Goal: Information Seeking & Learning: Learn about a topic

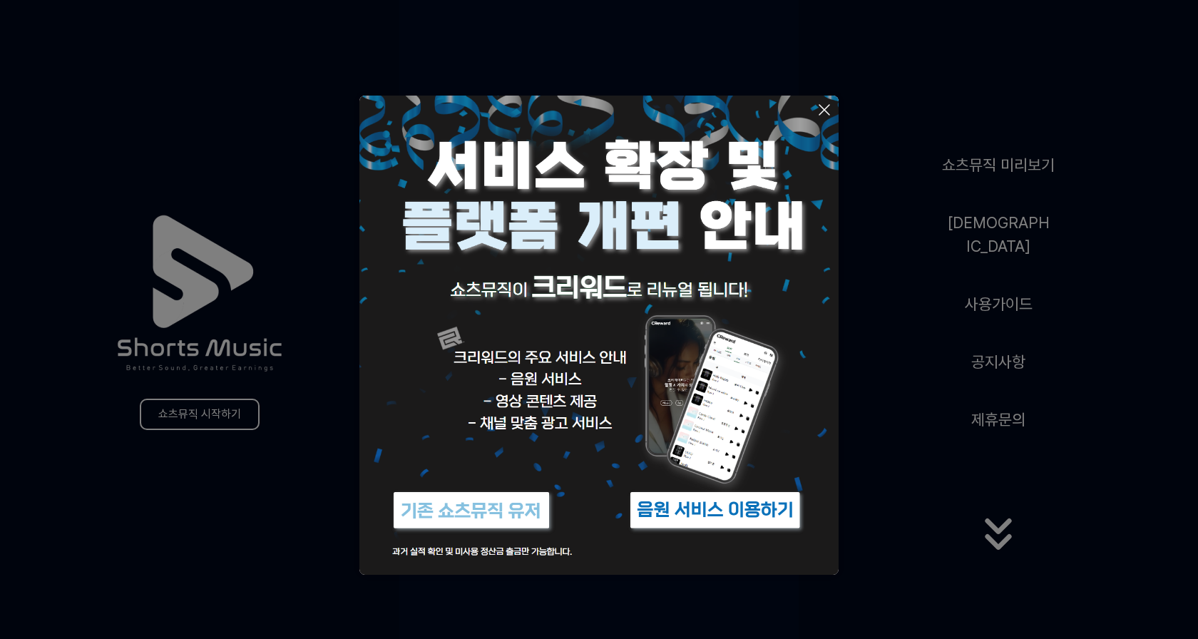
click at [676, 516] on img at bounding box center [715, 511] width 178 height 54
click at [829, 113] on icon at bounding box center [824, 109] width 17 height 17
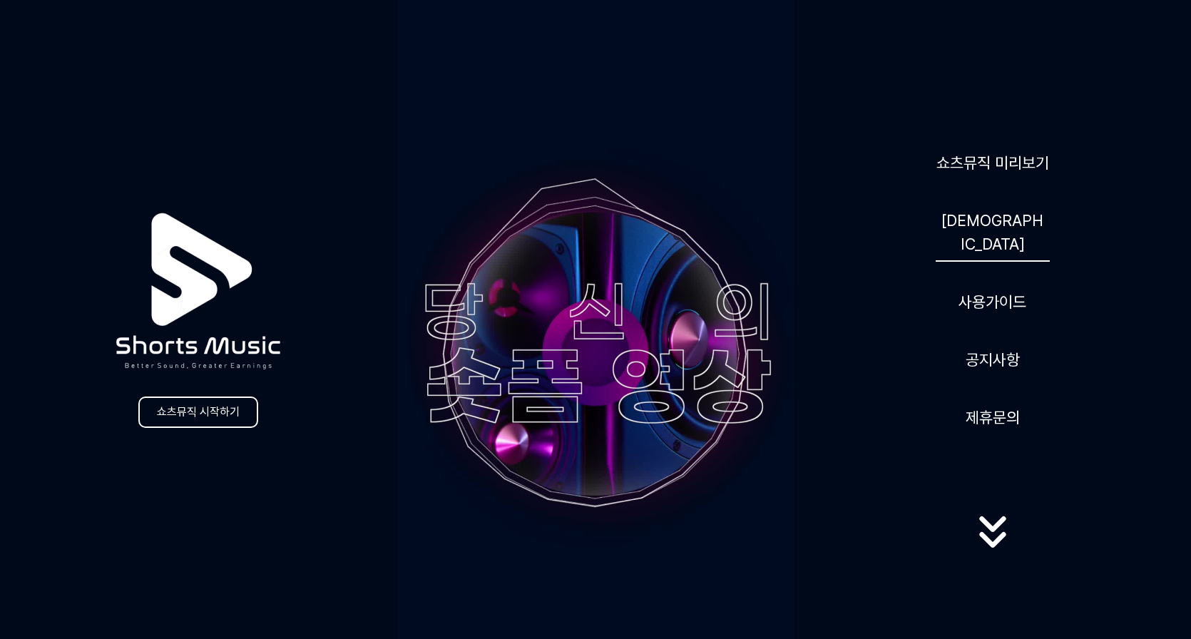
click at [1001, 233] on link "[DEMOGRAPHIC_DATA]" at bounding box center [993, 232] width 114 height 58
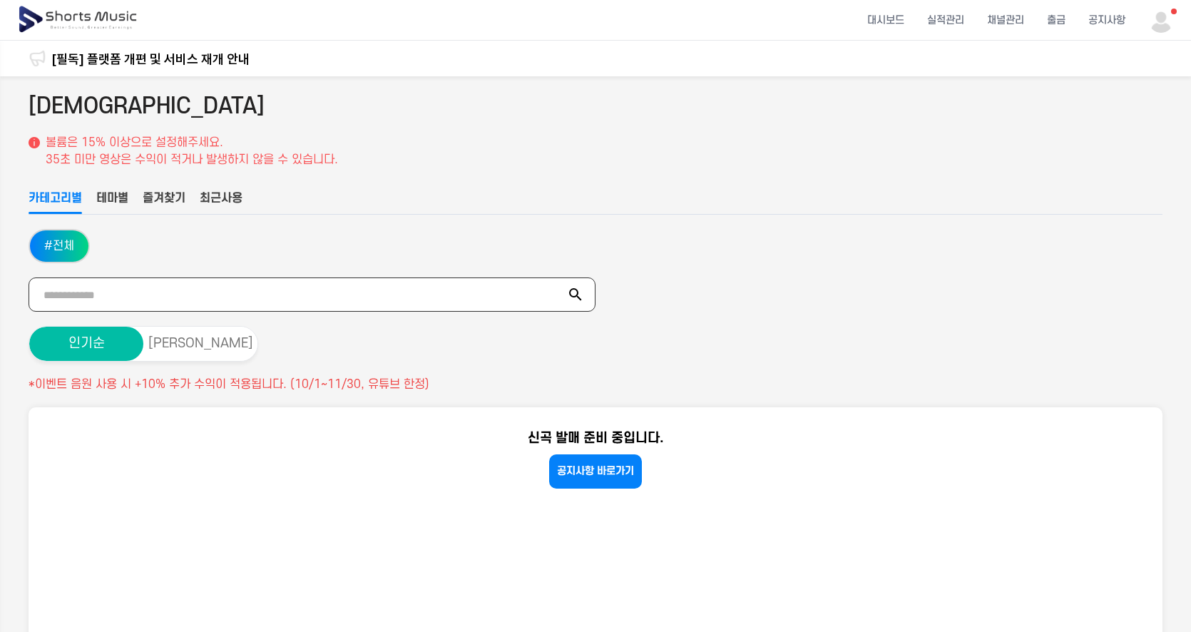
click at [371, 291] on input "text" at bounding box center [312, 295] width 567 height 34
click at [124, 198] on button "테마별" at bounding box center [112, 202] width 32 height 24
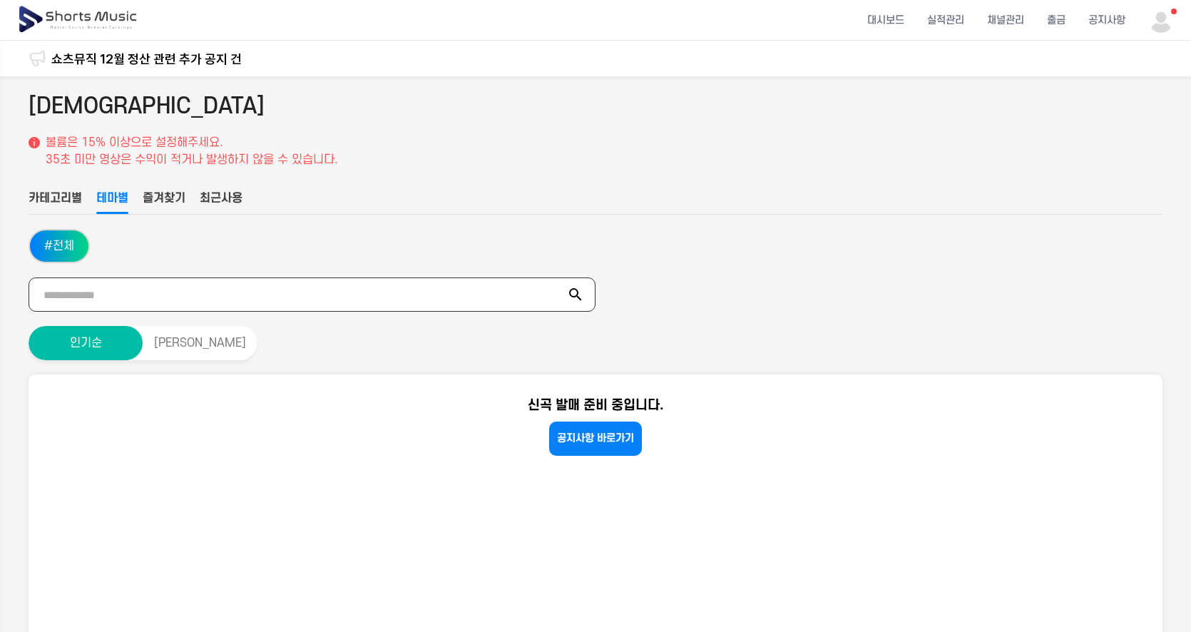
click at [178, 300] on input "text" at bounding box center [312, 295] width 567 height 34
type input "**"
drag, startPoint x: 555, startPoint y: 289, endPoint x: 577, endPoint y: 292, distance: 22.4
click at [555, 289] on input "**" at bounding box center [312, 295] width 567 height 34
click at [577, 292] on icon at bounding box center [575, 294] width 13 height 13
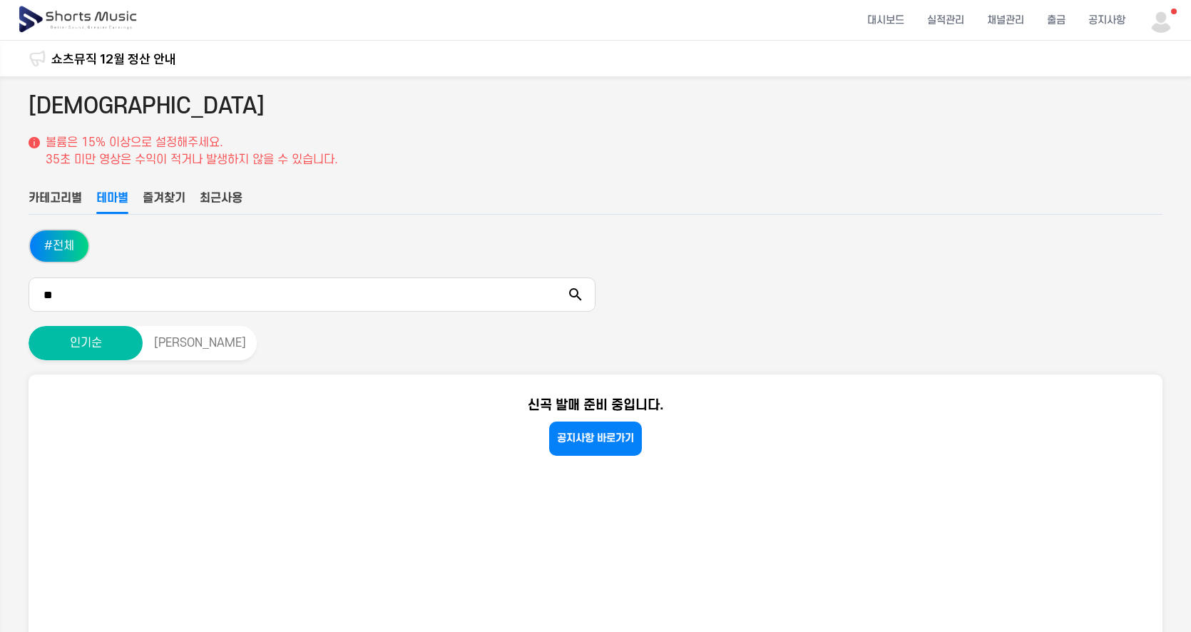
click at [576, 297] on icon at bounding box center [575, 294] width 17 height 17
